Goal: Ask a question

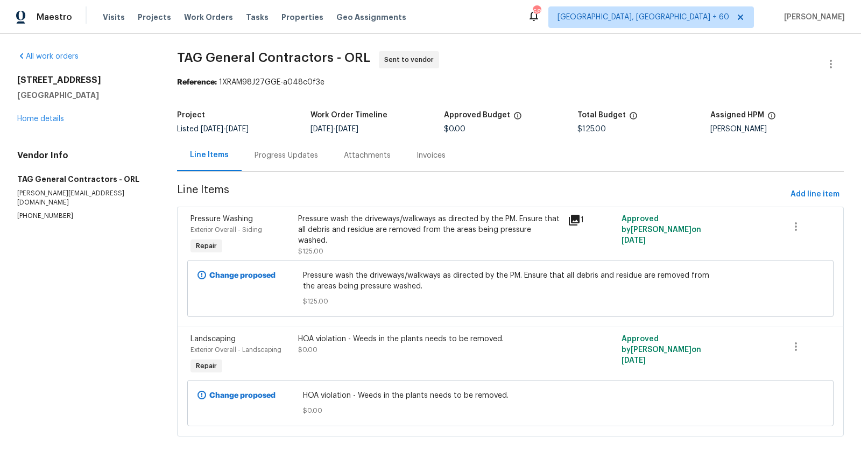
click at [276, 152] on div "Progress Updates" at bounding box center [286, 155] width 63 height 11
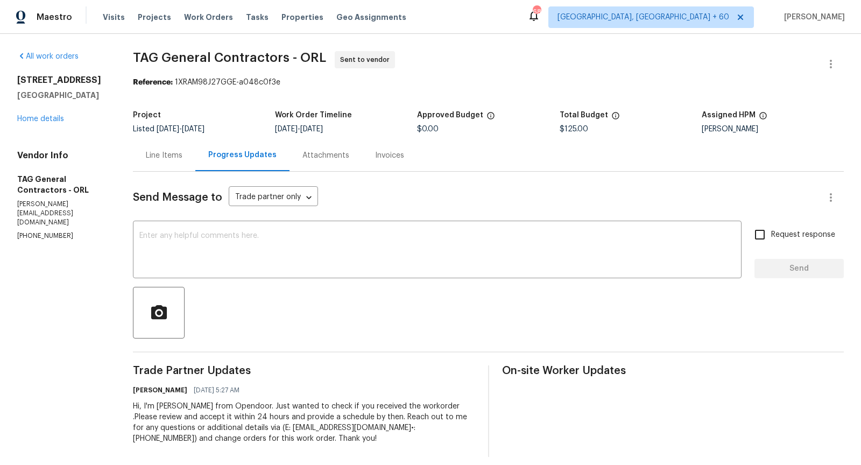
scroll to position [9, 0]
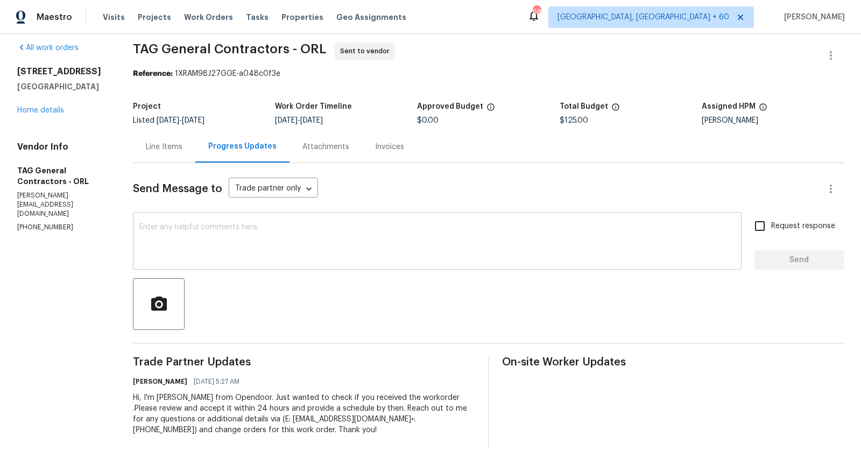
click at [245, 247] on textarea at bounding box center [437, 242] width 596 height 38
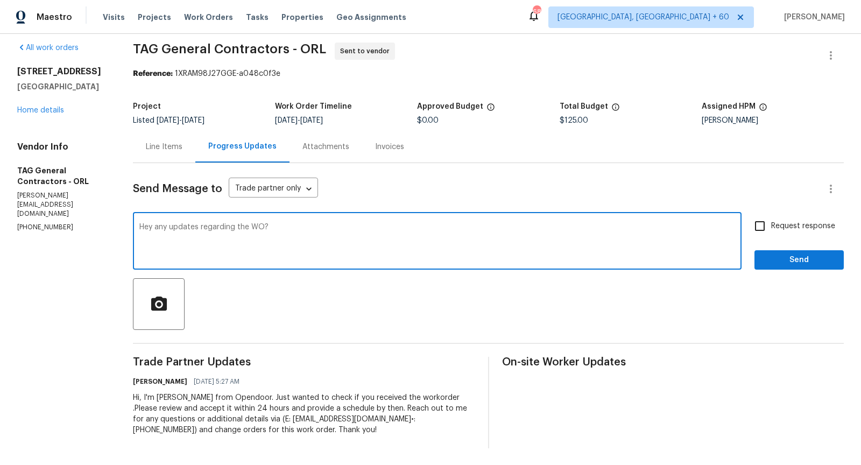
type textarea "Hey any updates regarding the WO?"
click at [760, 225] on input "Request response" at bounding box center [760, 226] width 23 height 23
checkbox input "true"
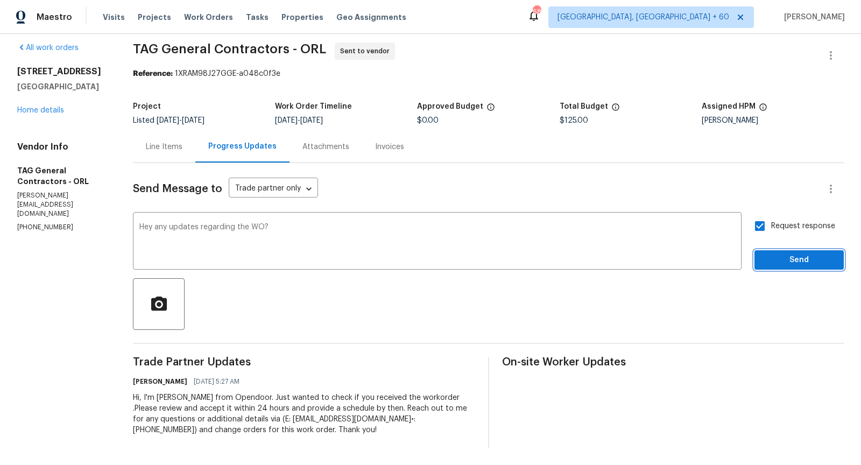
click at [784, 261] on span "Send" at bounding box center [799, 259] width 72 height 13
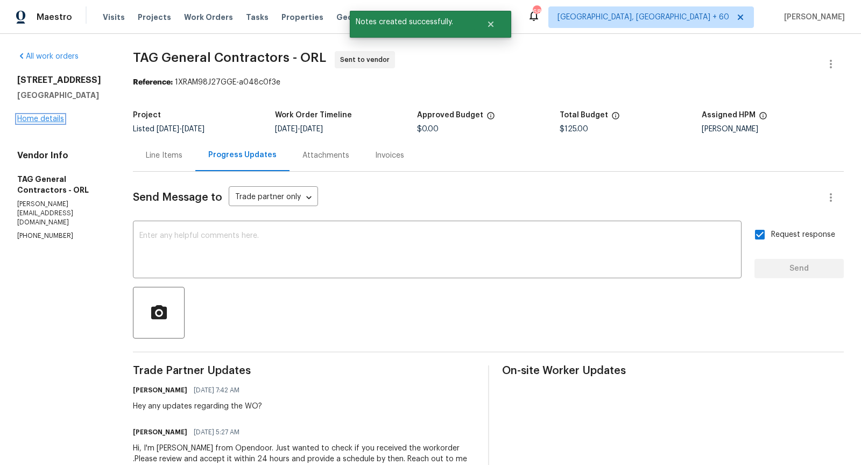
click at [55, 119] on link "Home details" at bounding box center [40, 119] width 47 height 8
